Goal: Transaction & Acquisition: Book appointment/travel/reservation

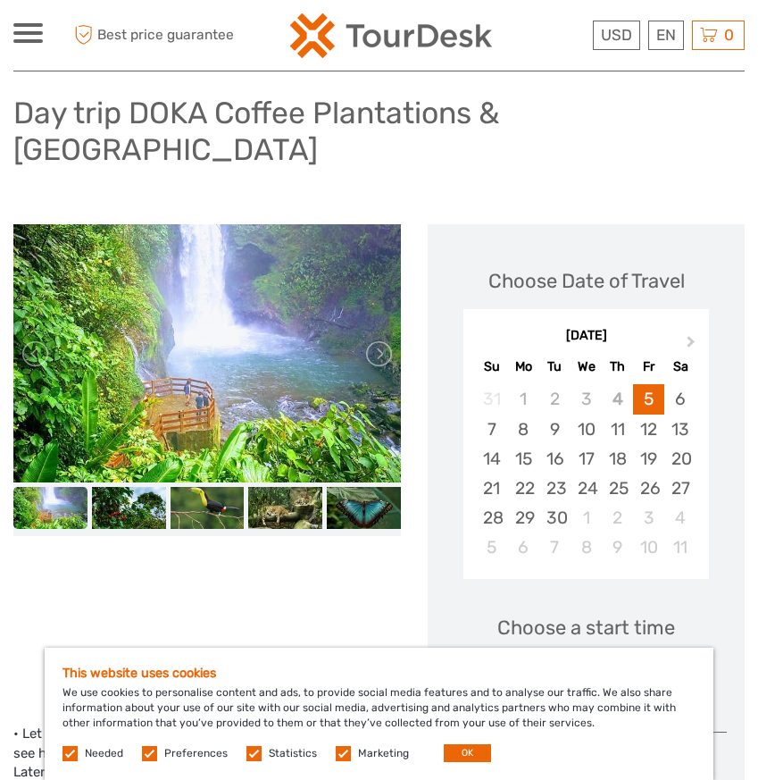
scroll to position [129, 0]
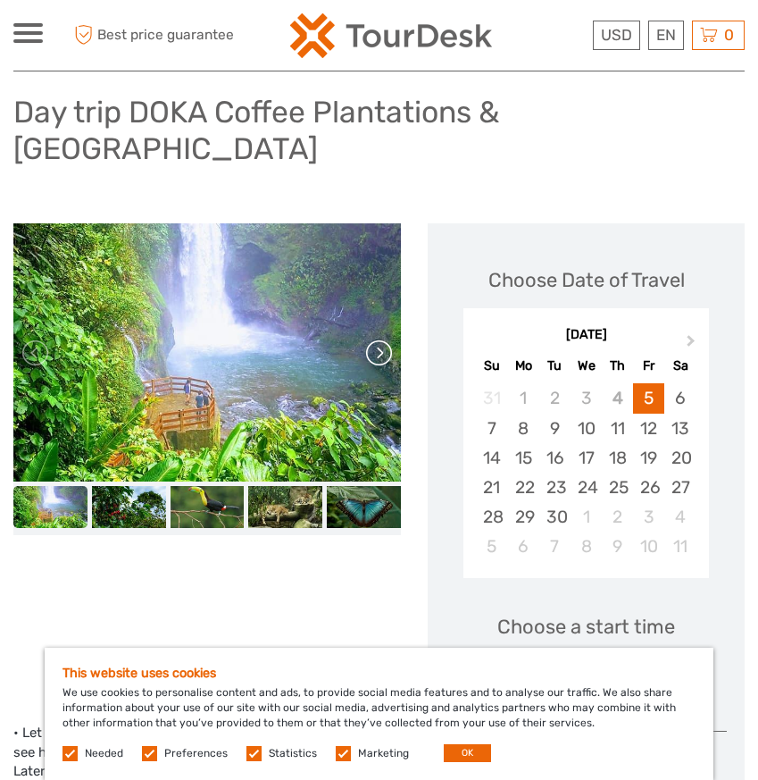
click at [384, 367] on link at bounding box center [378, 353] width 29 height 29
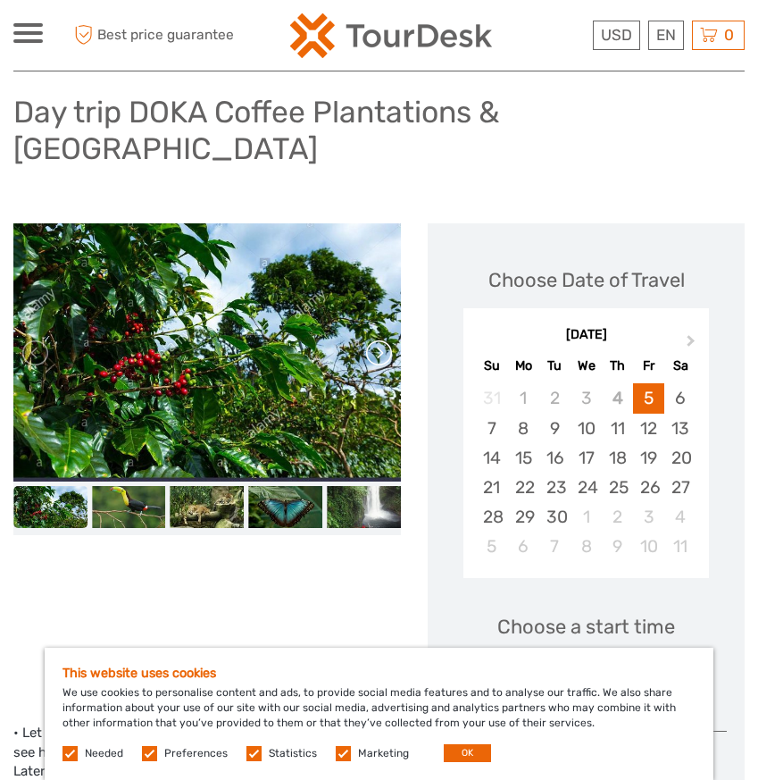
click at [384, 367] on link at bounding box center [378, 353] width 29 height 29
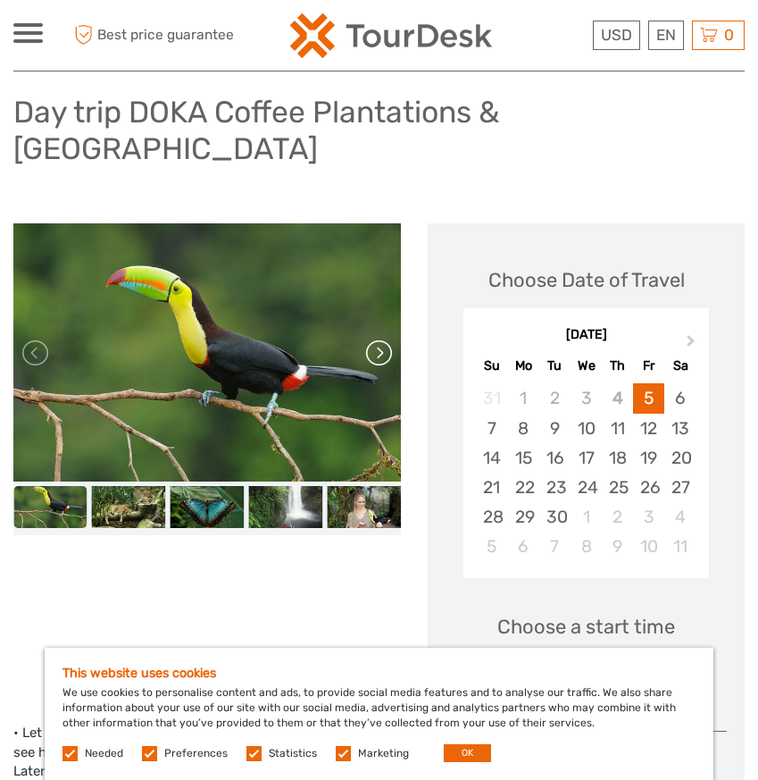
click at [384, 367] on link at bounding box center [378, 353] width 29 height 29
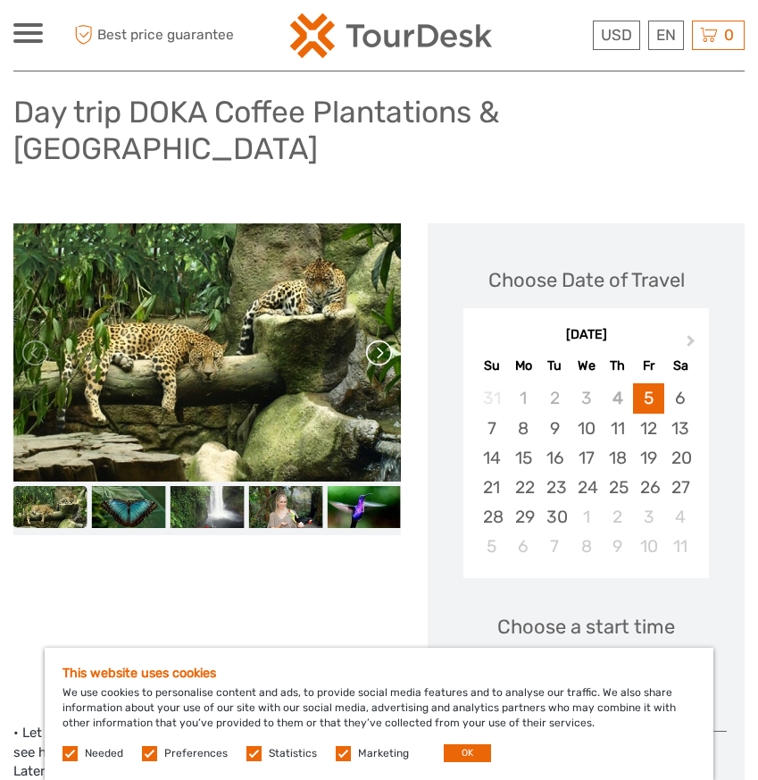
click at [384, 367] on link at bounding box center [378, 353] width 29 height 29
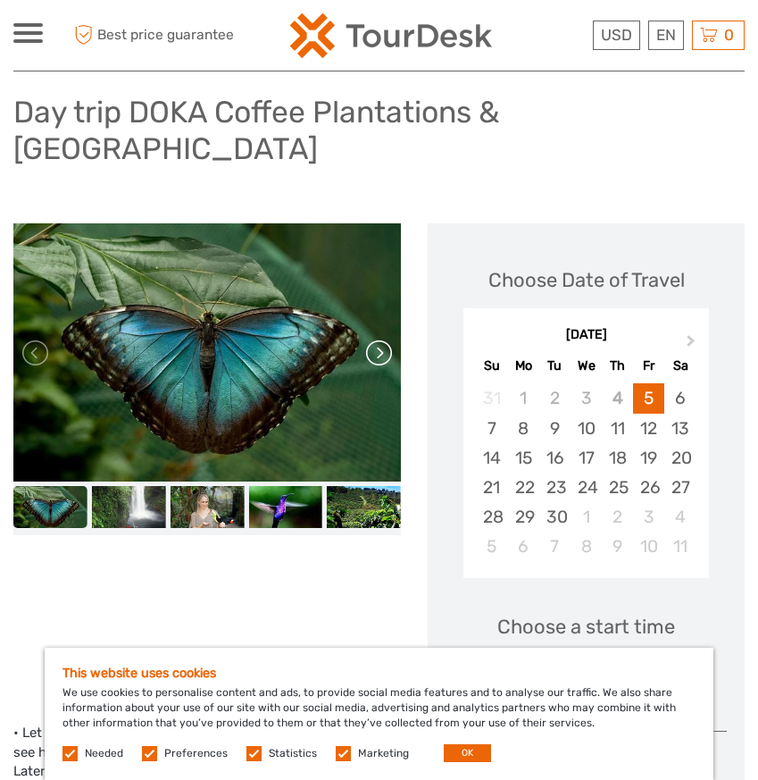
click at [384, 367] on link at bounding box center [378, 353] width 29 height 29
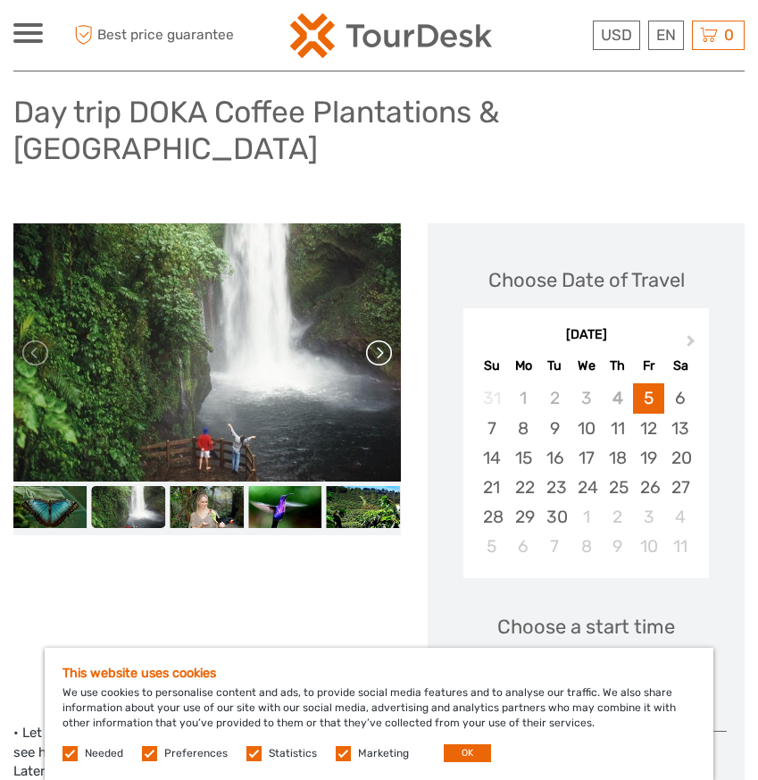
click at [384, 367] on link at bounding box center [378, 353] width 29 height 29
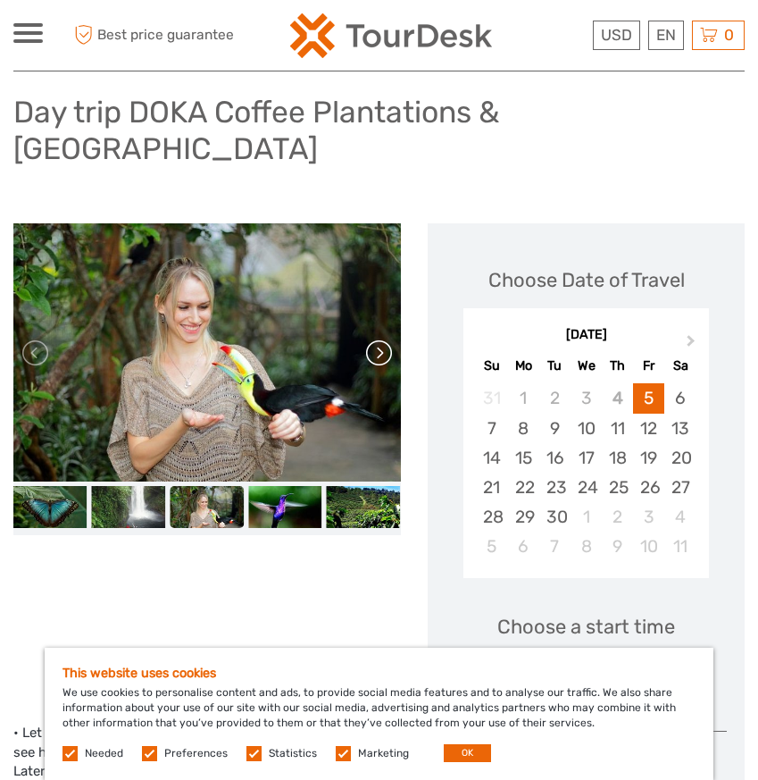
click at [384, 367] on link at bounding box center [378, 353] width 29 height 29
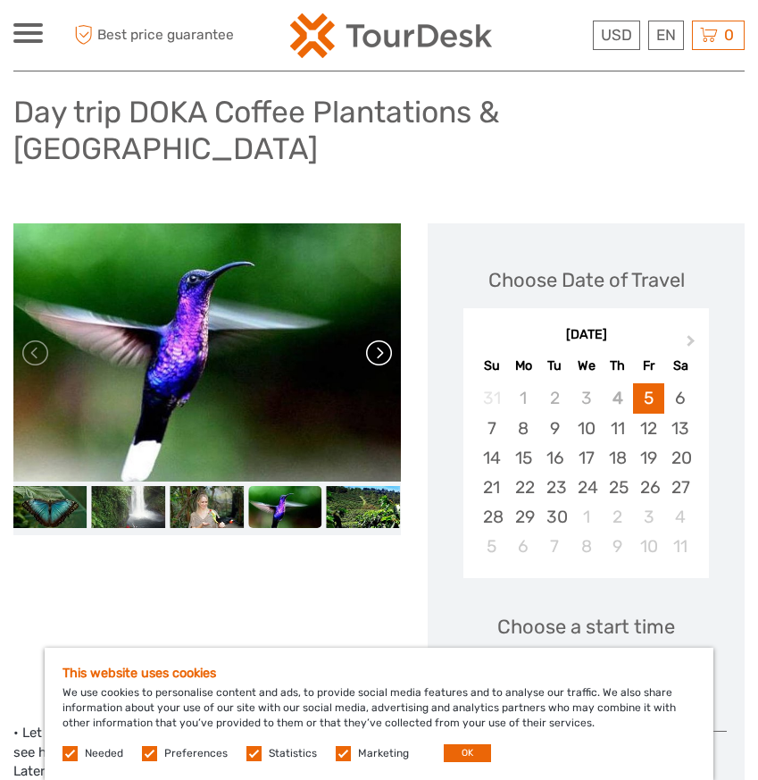
click at [384, 367] on link at bounding box center [378, 353] width 29 height 29
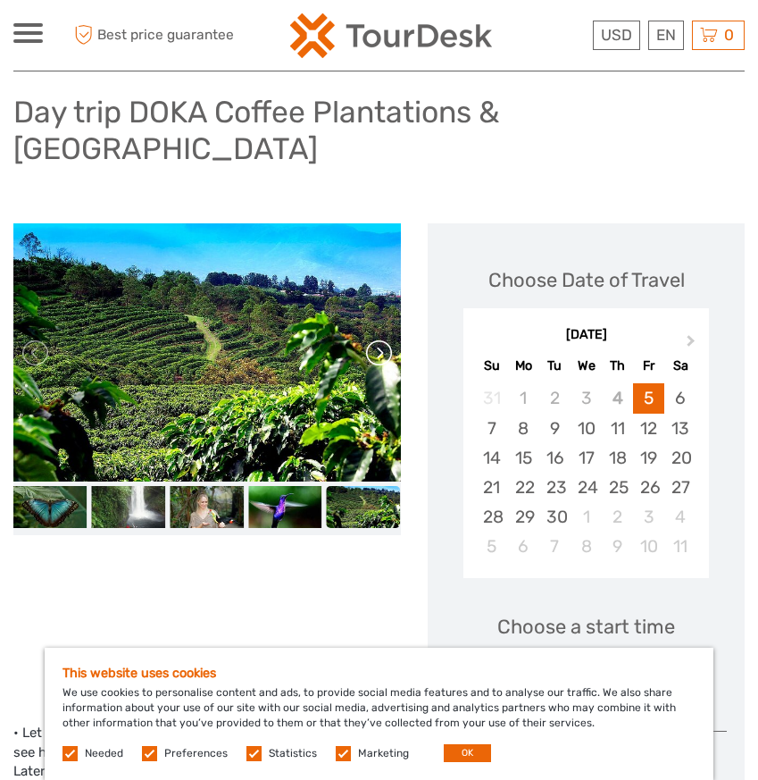
click at [384, 367] on link at bounding box center [378, 353] width 29 height 29
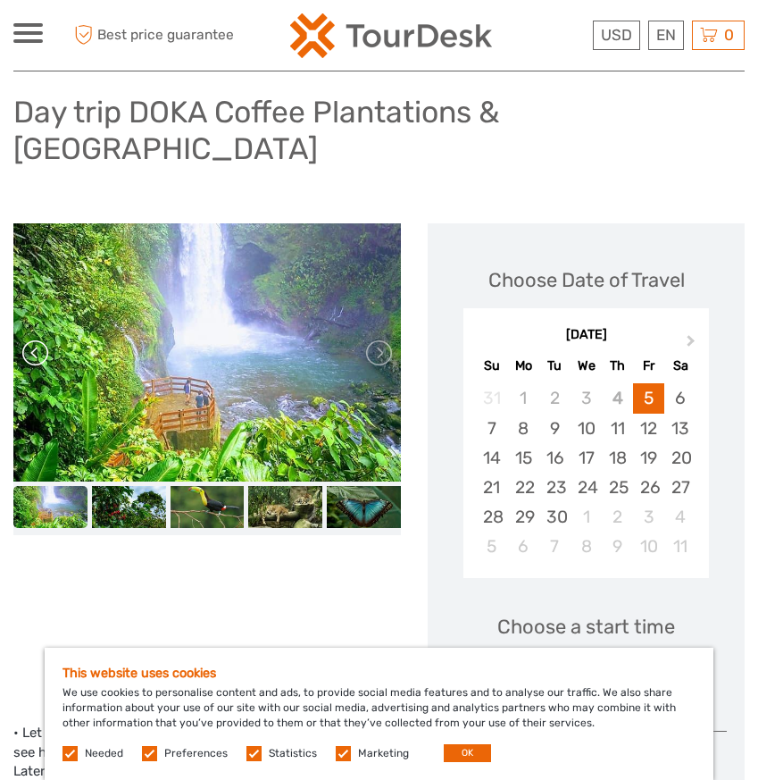
click at [39, 367] on link at bounding box center [36, 353] width 29 height 29
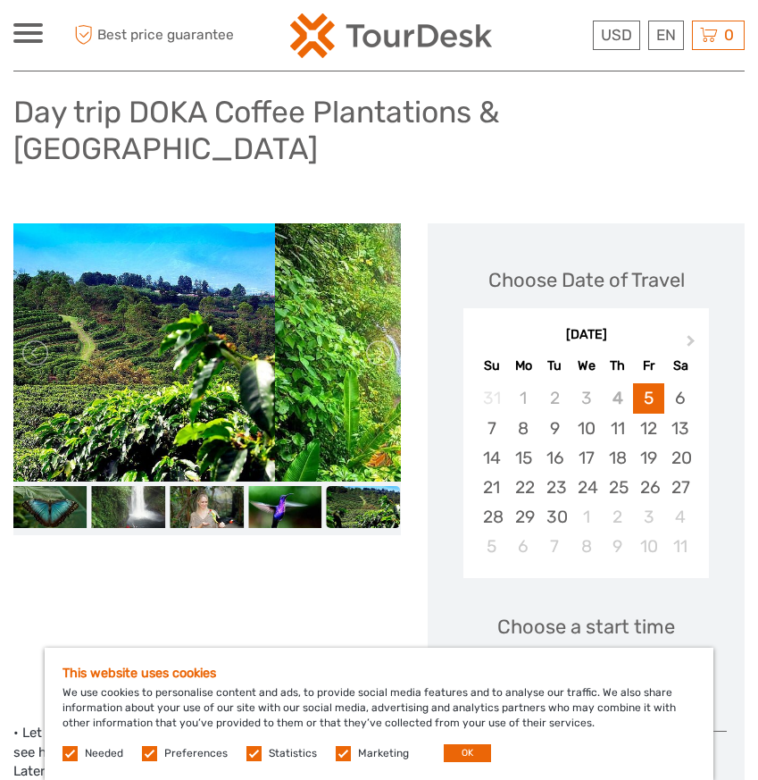
drag, startPoint x: 246, startPoint y: 404, endPoint x: 179, endPoint y: 400, distance: 67.1
click at [178, 400] on img at bounding box center [81, 352] width 388 height 258
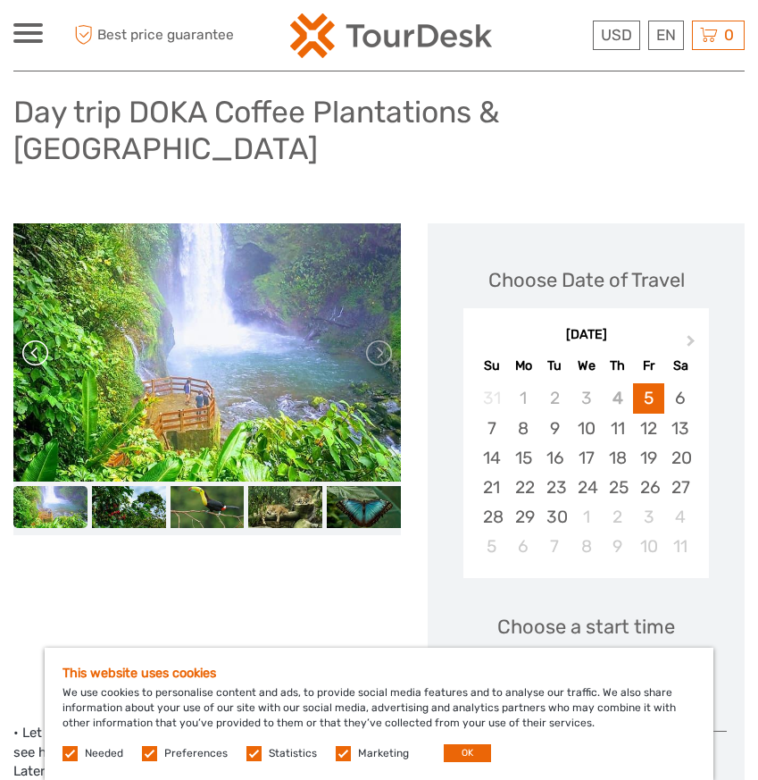
click at [38, 362] on link at bounding box center [36, 353] width 29 height 29
